Goal: Task Accomplishment & Management: Use online tool/utility

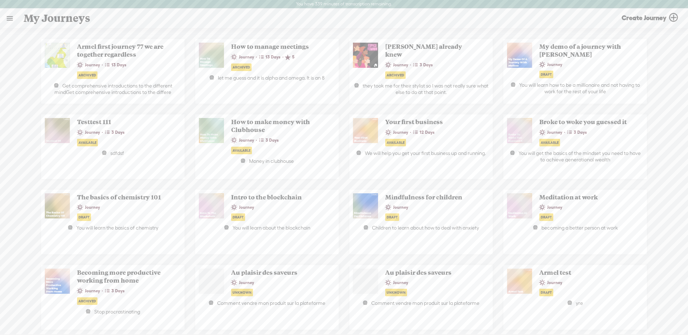
click at [9, 20] on link at bounding box center [9, 18] width 19 height 19
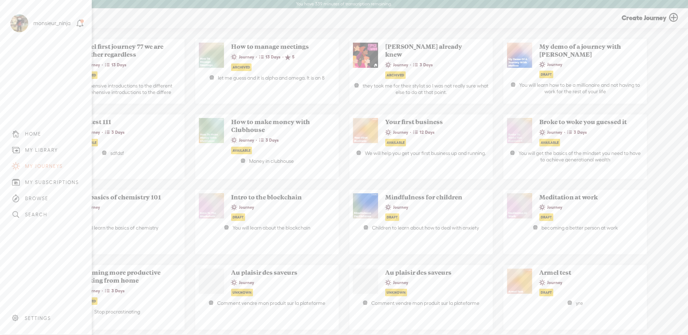
click at [46, 146] on div "MY LIBRARY" at bounding box center [45, 150] width 81 height 16
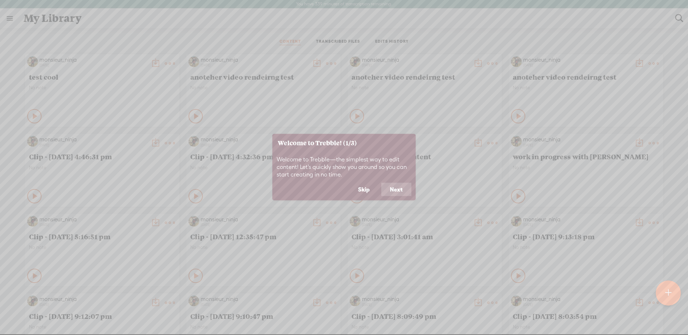
drag, startPoint x: 363, startPoint y: 186, endPoint x: 363, endPoint y: 167, distance: 18.6
click at [363, 186] on button "Skip" at bounding box center [364, 190] width 29 height 14
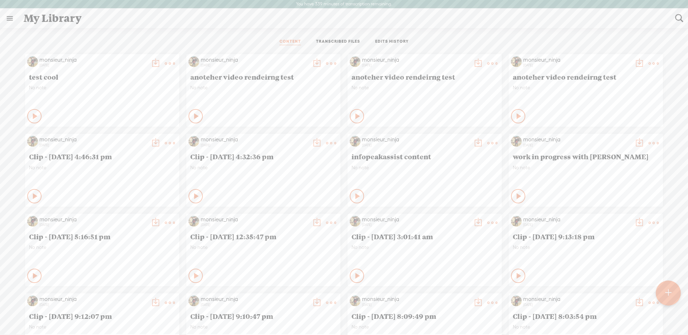
click at [351, 41] on link "TRANSCRIBED FILES" at bounding box center [338, 42] width 44 height 6
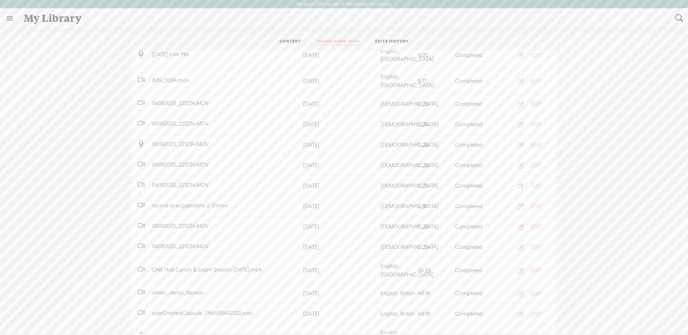
scroll to position [165, 0]
click at [530, 264] on button "EDIT" at bounding box center [527, 269] width 39 height 11
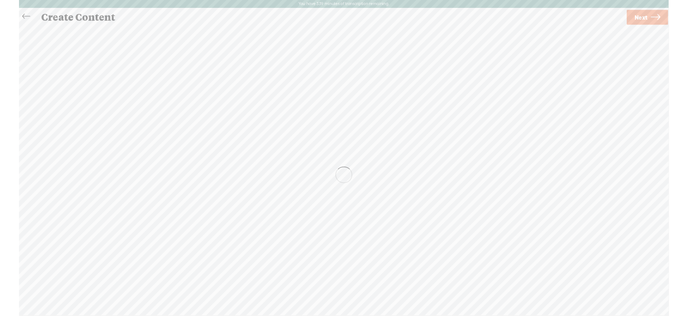
scroll to position [0, 0]
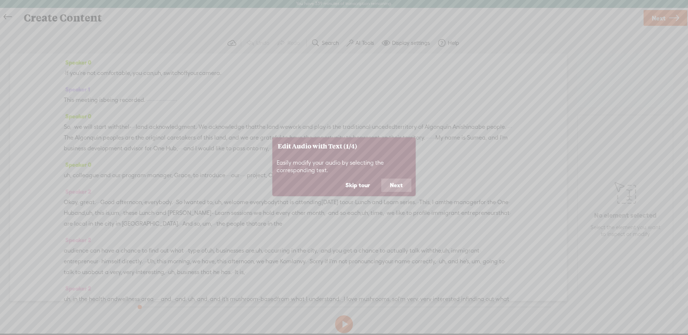
click at [359, 190] on button "Skip tour" at bounding box center [358, 186] width 42 height 14
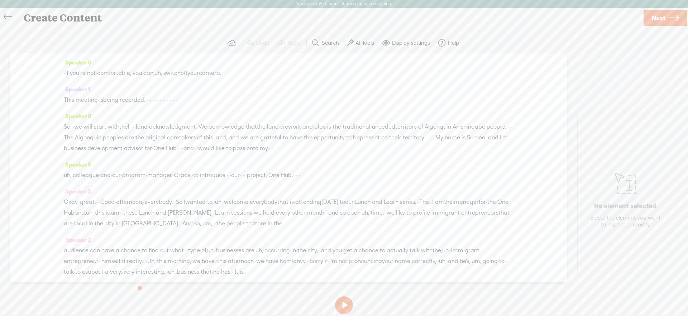
click at [7, 16] on icon at bounding box center [8, 17] width 8 height 16
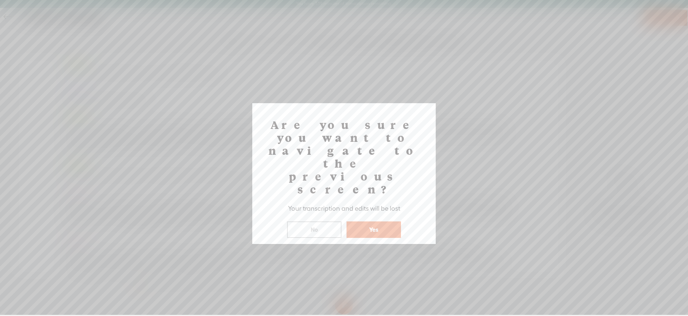
click at [387, 222] on button "Yes" at bounding box center [374, 230] width 55 height 16
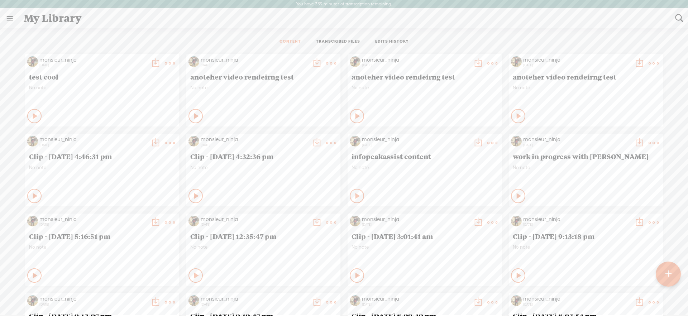
click at [346, 39] on link "TRANSCRIBED FILES" at bounding box center [338, 42] width 44 height 6
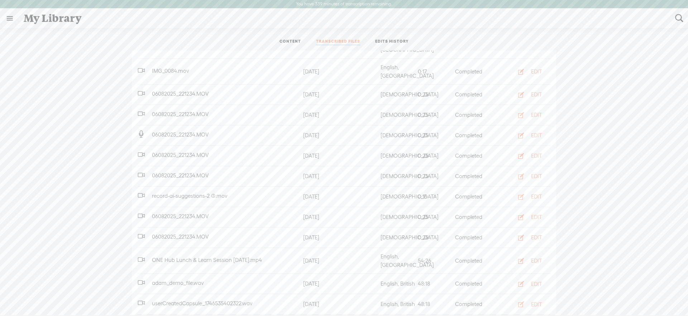
scroll to position [175, 0]
click at [523, 255] on icon "button" at bounding box center [521, 258] width 7 height 7
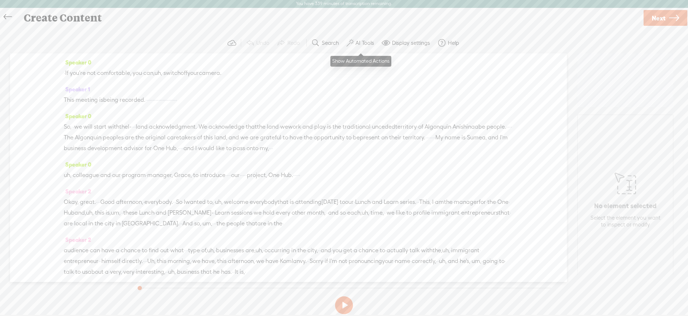
click at [361, 41] on label "AI Tools" at bounding box center [365, 42] width 19 height 7
click at [361, 182] on span at bounding box center [356, 183] width 13 height 5
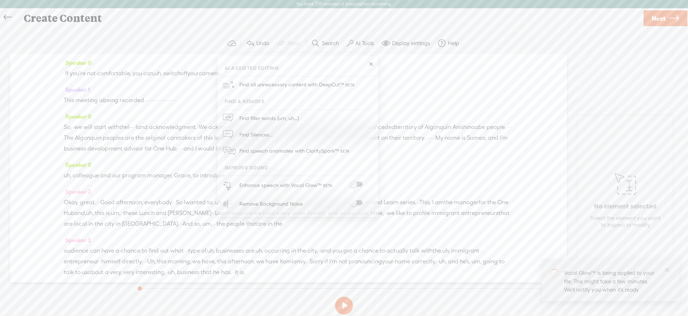
click at [479, 68] on div "· If · you're · not · comfortable, · you · can, uh, · switch off your camera." at bounding box center [289, 73] width 450 height 11
click at [351, 306] on button at bounding box center [344, 306] width 18 height 18
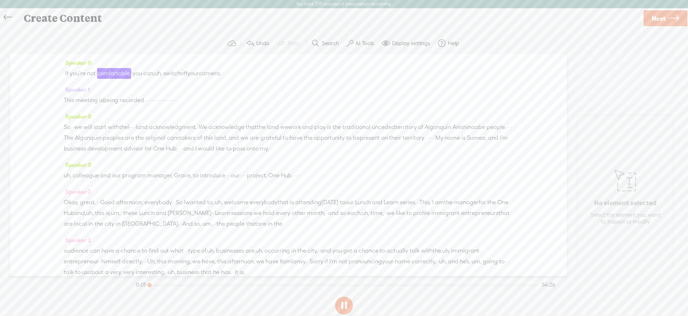
click at [350, 298] on section at bounding box center [344, 306] width 420 height 24
click at [347, 302] on button at bounding box center [344, 306] width 18 height 18
click at [9, 19] on icon at bounding box center [8, 17] width 8 height 16
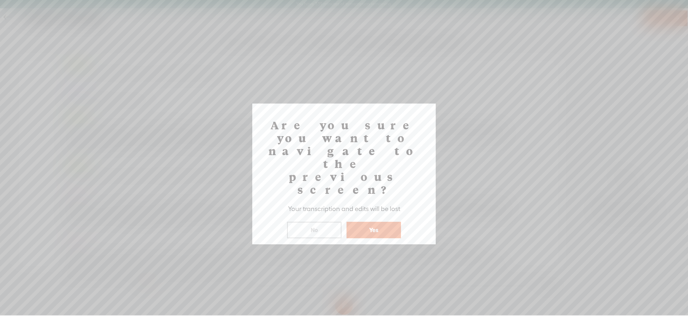
drag, startPoint x: 391, startPoint y: 200, endPoint x: 389, endPoint y: 194, distance: 6.1
click at [391, 222] on button "Yes" at bounding box center [374, 230] width 55 height 16
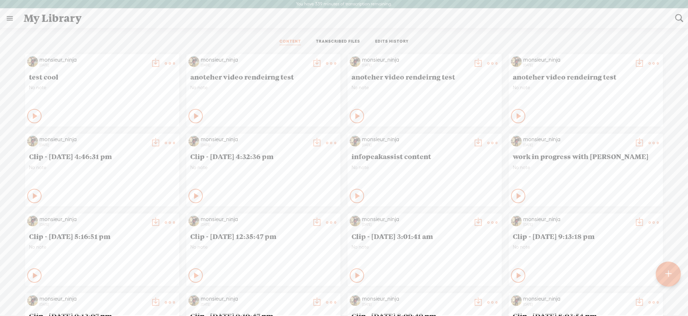
click at [501, 21] on div "My Library" at bounding box center [345, 18] width 652 height 19
drag, startPoint x: 320, startPoint y: 40, endPoint x: 354, endPoint y: 102, distance: 70.7
click at [320, 40] on link "TRANSCRIBED FILES" at bounding box center [338, 42] width 44 height 6
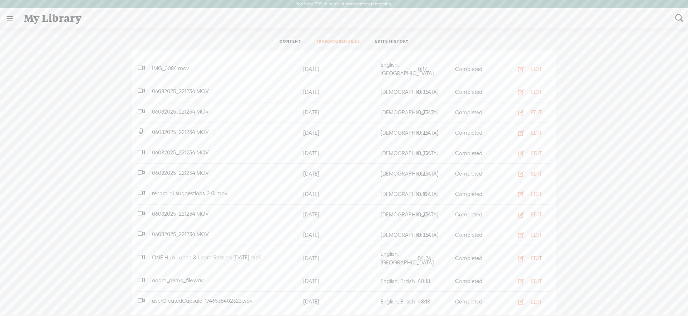
click at [531, 253] on button "EDIT" at bounding box center [527, 258] width 39 height 11
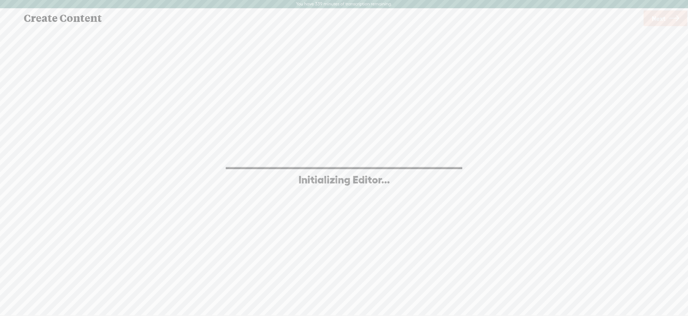
scroll to position [0, 0]
click at [362, 8] on div "Create Content Use text-to-audio Use voice actor Record From This Browser Use p…" at bounding box center [344, 18] width 689 height 20
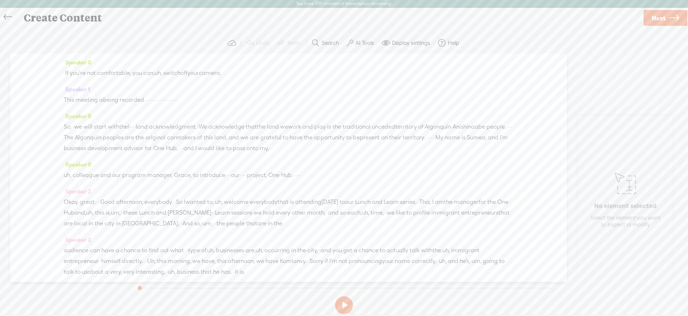
drag, startPoint x: 365, startPoint y: 43, endPoint x: 361, endPoint y: 41, distance: 3.9
click at [364, 43] on label "AI Tools" at bounding box center [365, 42] width 19 height 7
click at [354, 183] on span at bounding box center [356, 183] width 13 height 5
click at [416, 181] on div "uh, · colleague · and · our · program · manager, · Grace, · to · introduce · · …" at bounding box center [289, 175] width 450 height 11
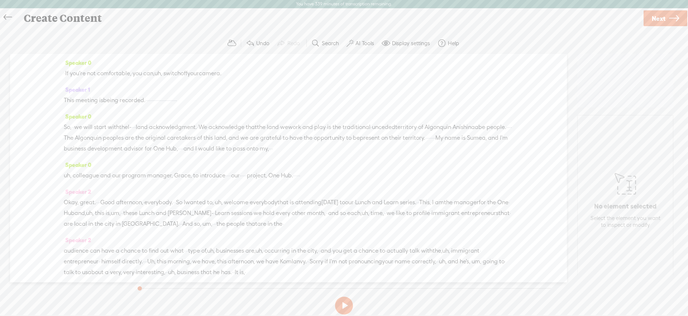
click at [345, 303] on button at bounding box center [344, 306] width 18 height 18
